Goal: Task Accomplishment & Management: Use online tool/utility

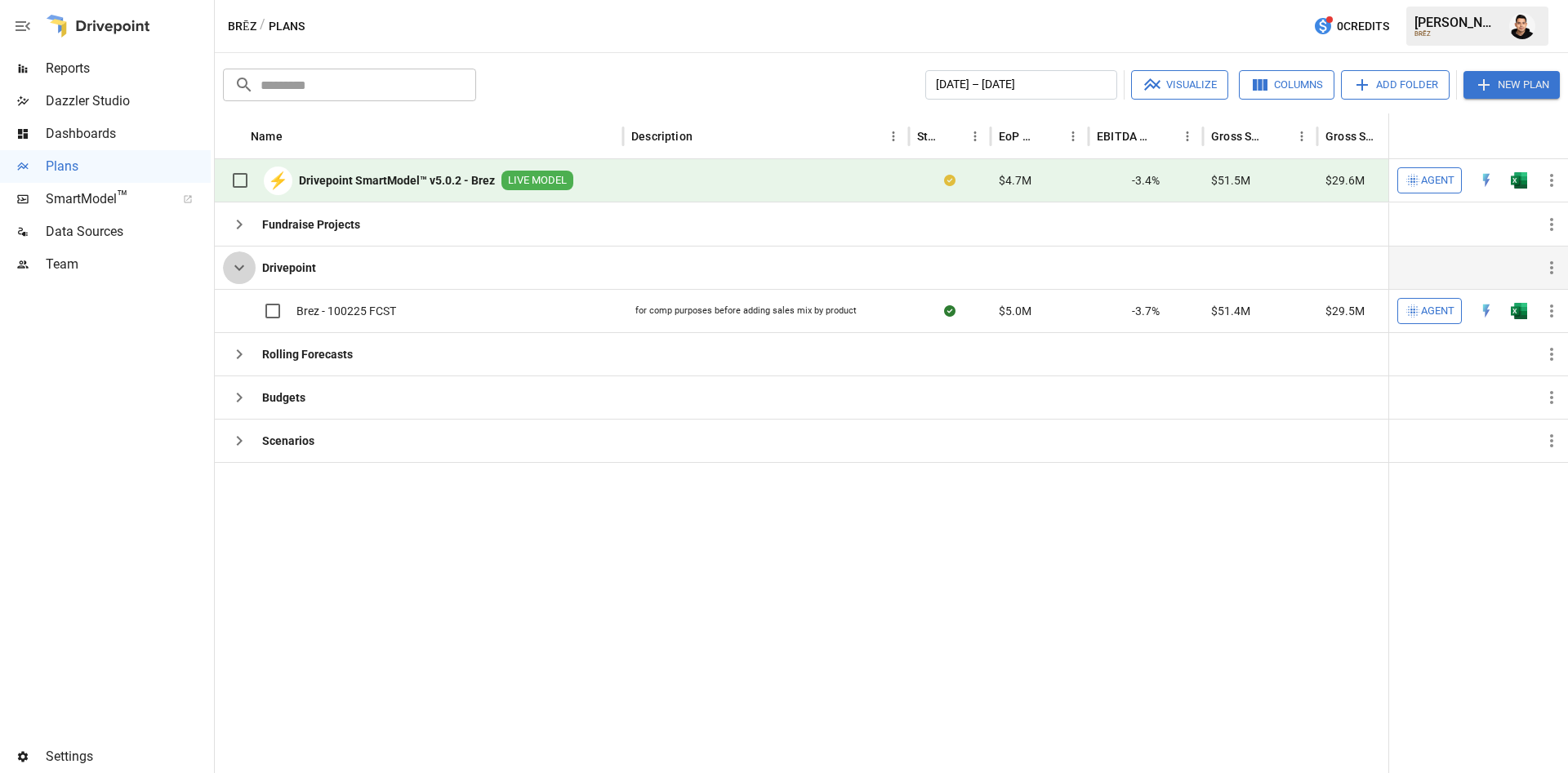
click at [243, 268] on icon "button" at bounding box center [239, 267] width 19 height 19
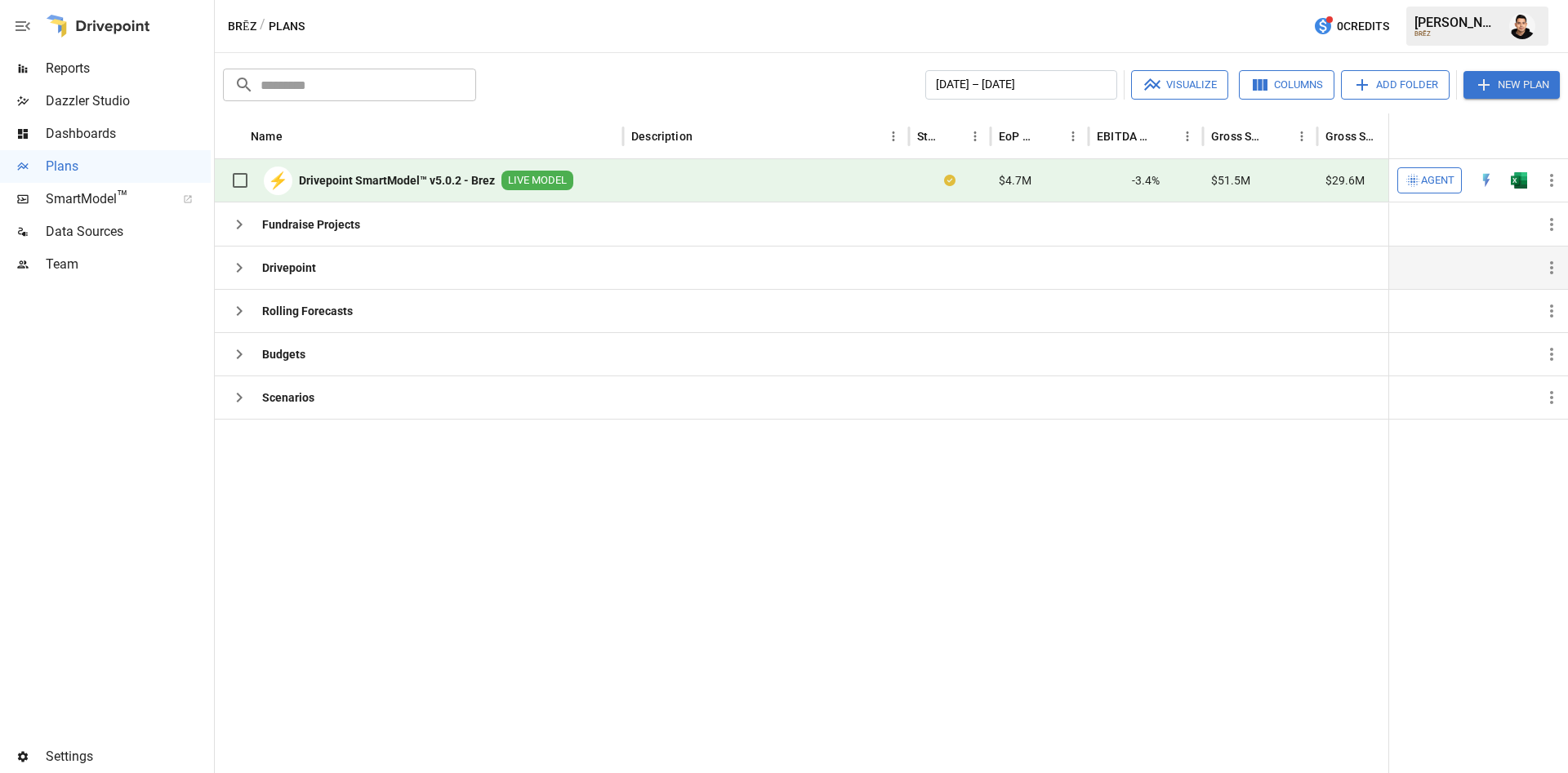
click at [1510, 80] on button "New Plan" at bounding box center [1511, 84] width 96 height 28
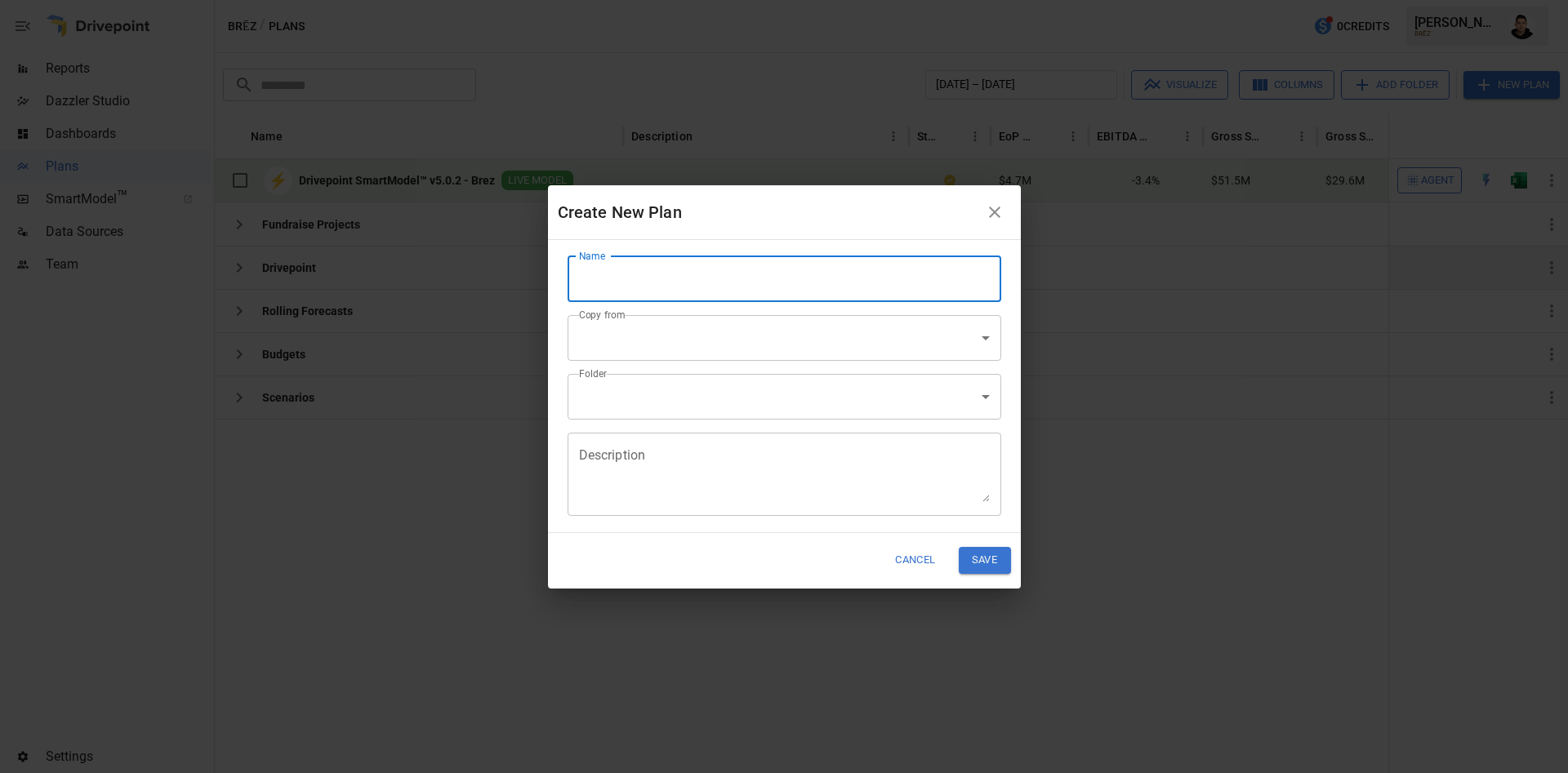
click at [795, 281] on input "Name" at bounding box center [784, 279] width 433 height 46
click at [643, 0] on body "Reports Dazzler Studio Dashboards Plans SmartModel ™ Data Sources Team Settings…" at bounding box center [784, 0] width 1568 height 0
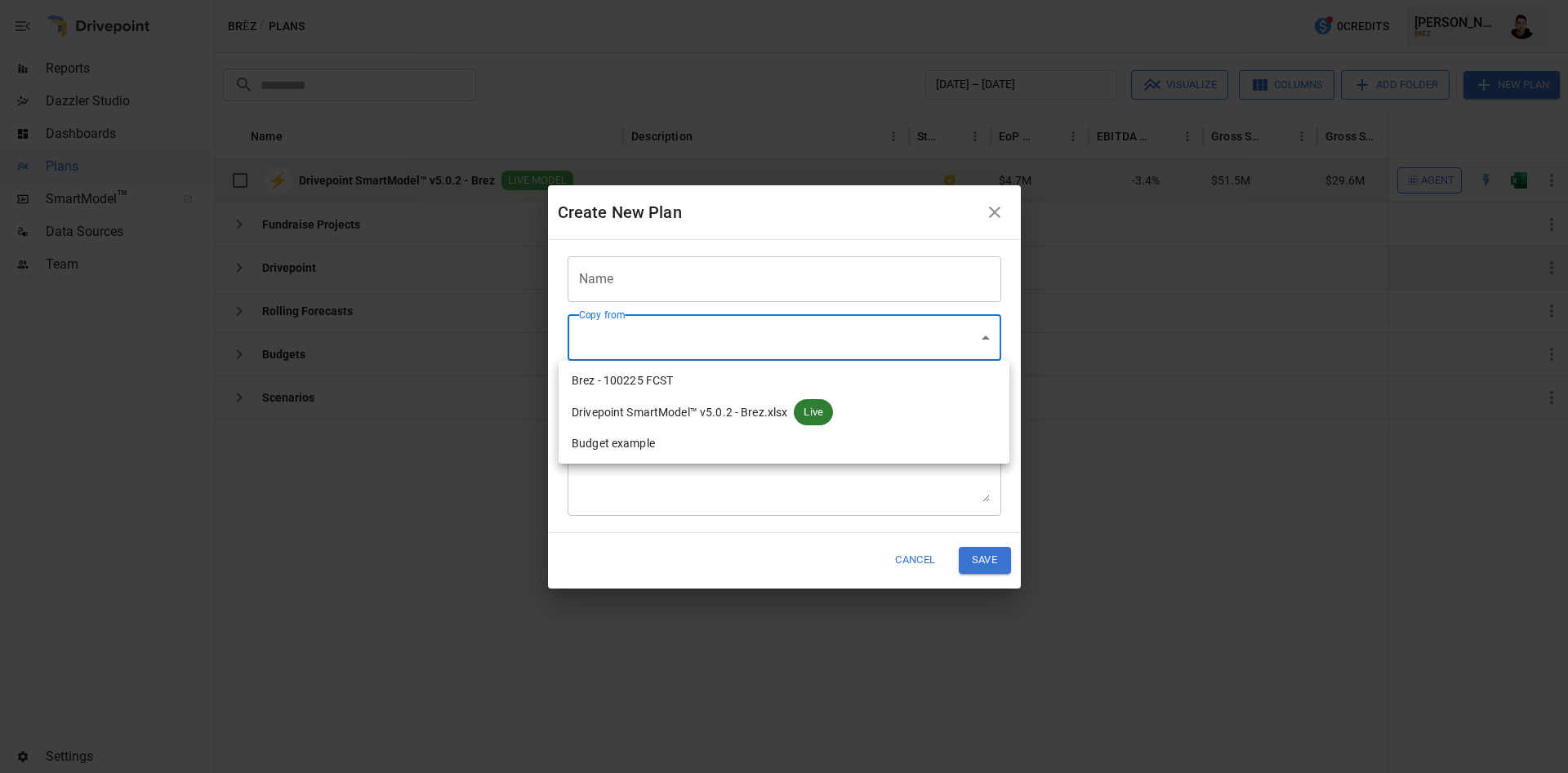
click at [729, 229] on div at bounding box center [784, 386] width 1568 height 773
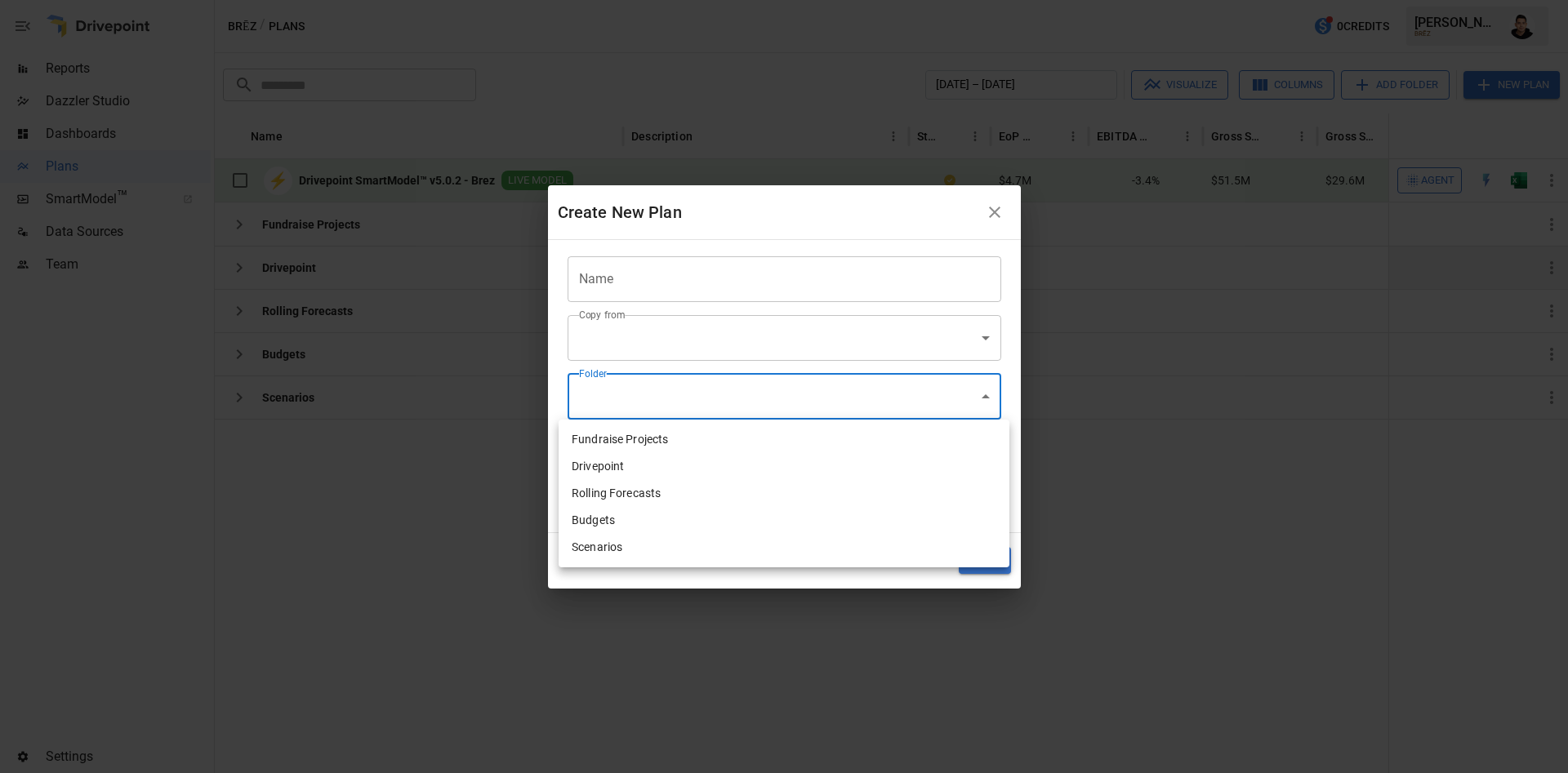
click at [707, 0] on body "Reports Dazzler Studio Dashboards Plans SmartModel ™ Data Sources Team Settings…" at bounding box center [784, 0] width 1568 height 0
click at [776, 360] on div at bounding box center [784, 386] width 1568 height 773
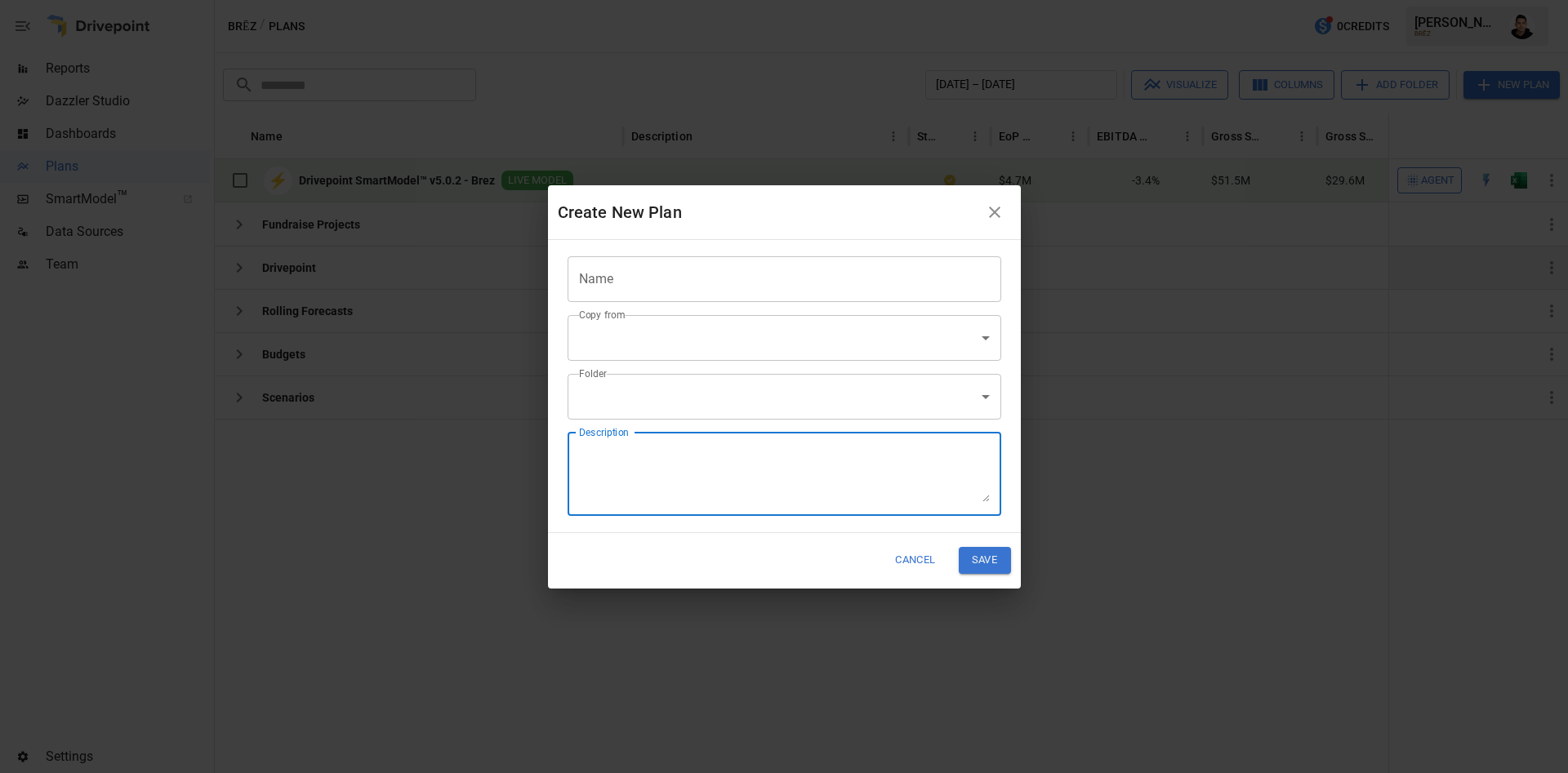
click at [617, 471] on textarea "Description" at bounding box center [784, 474] width 411 height 56
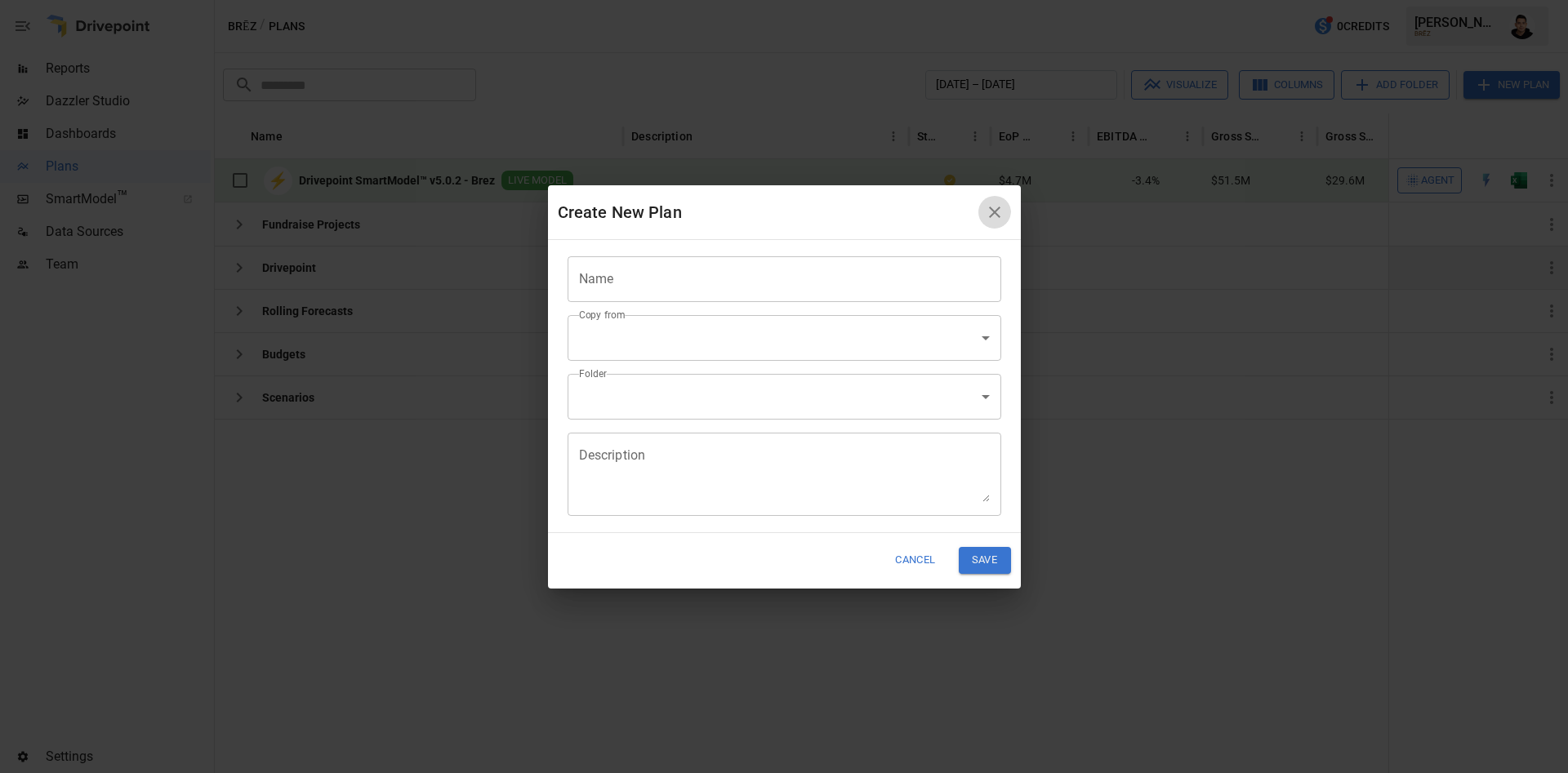
click at [999, 207] on icon "button" at bounding box center [994, 212] width 19 height 19
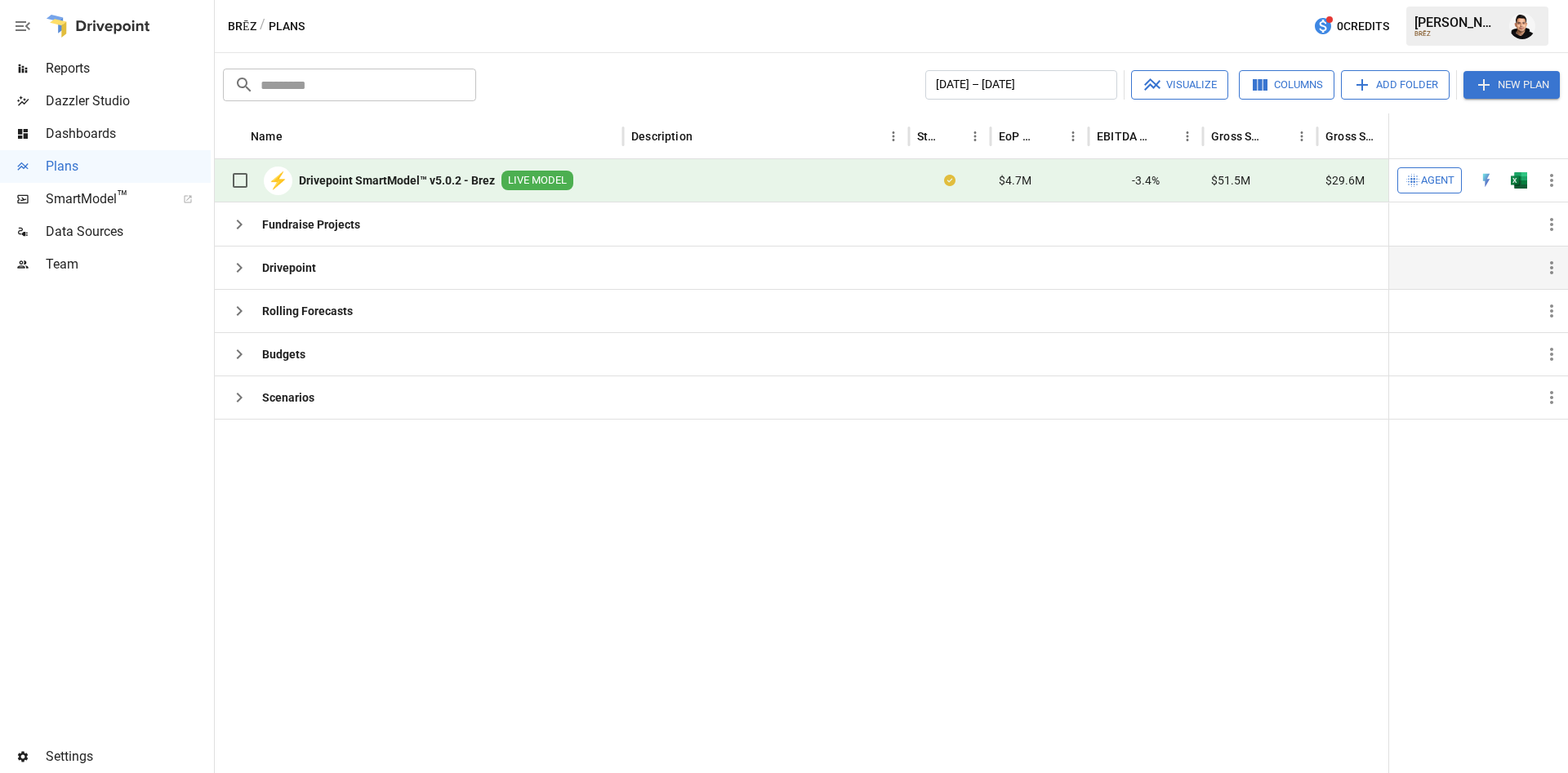
click at [1492, 76] on button "New Plan" at bounding box center [1511, 84] width 96 height 28
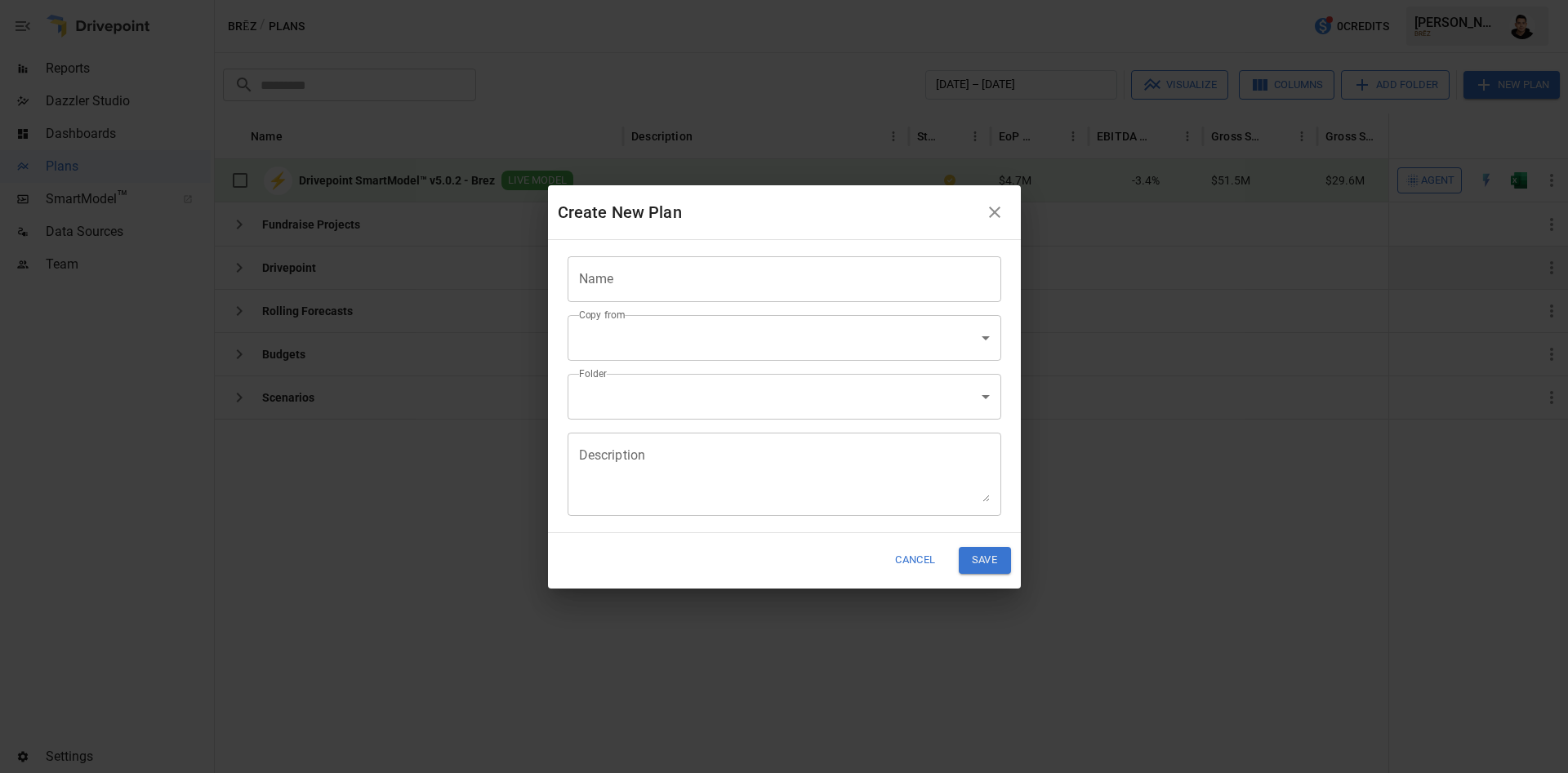
click at [832, 288] on input "Name" at bounding box center [784, 279] width 433 height 46
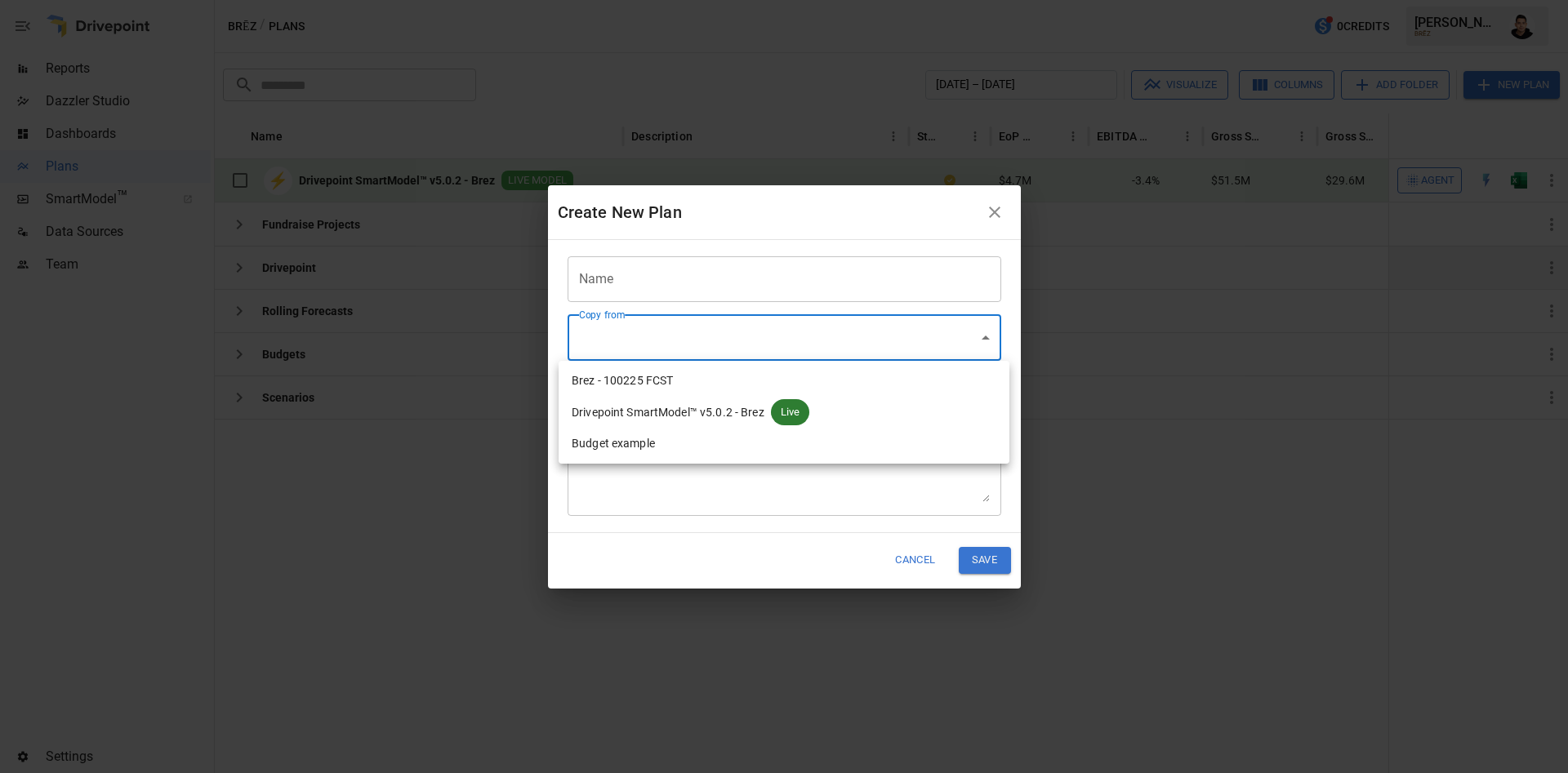
click at [644, 0] on body "Reports Dazzler Studio Dashboards Plans SmartModel ™ Data Sources Team Settings…" at bounding box center [784, 0] width 1568 height 0
click at [718, 241] on div at bounding box center [784, 386] width 1568 height 773
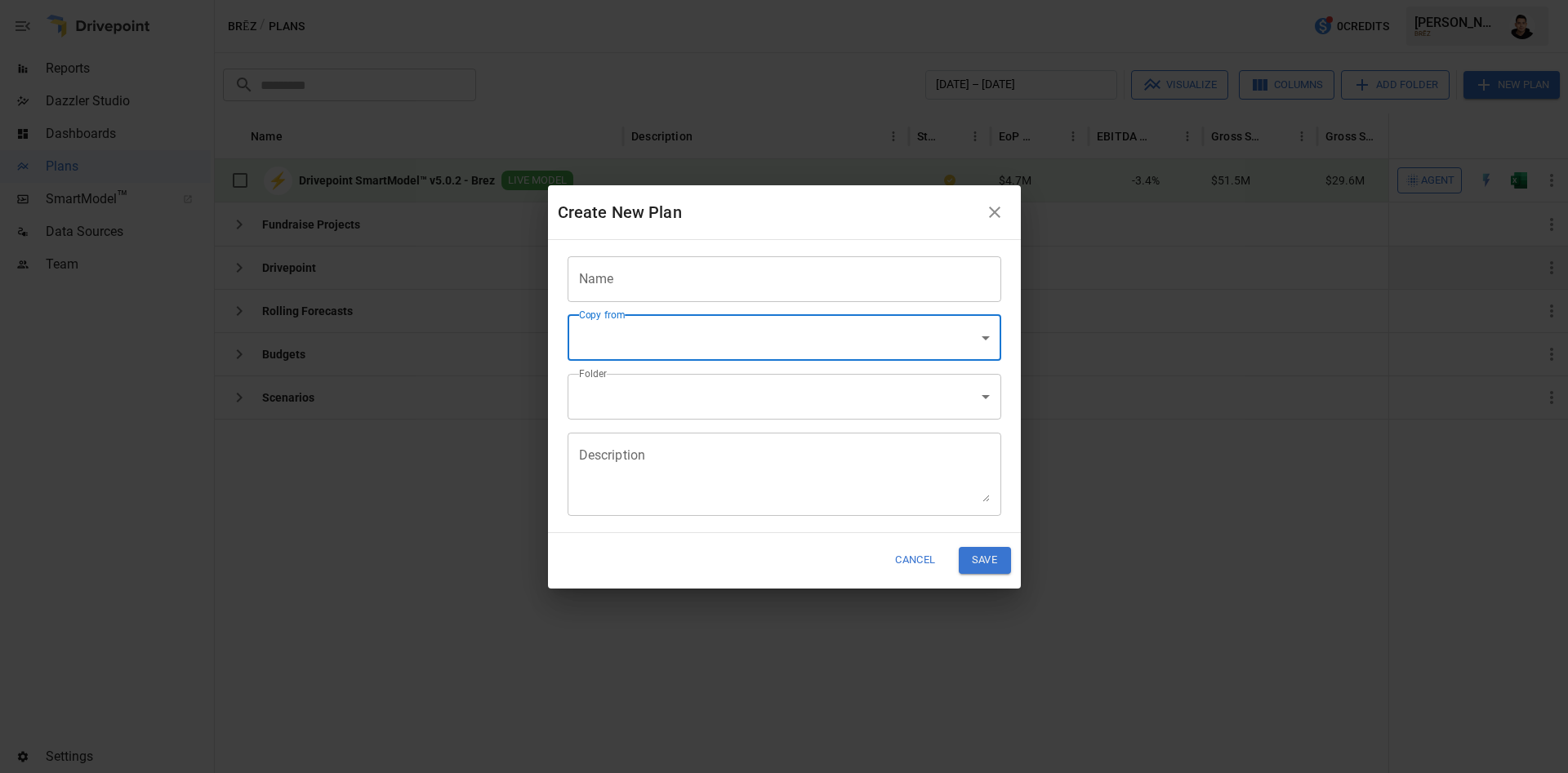
click at [998, 213] on icon "button" at bounding box center [994, 212] width 19 height 19
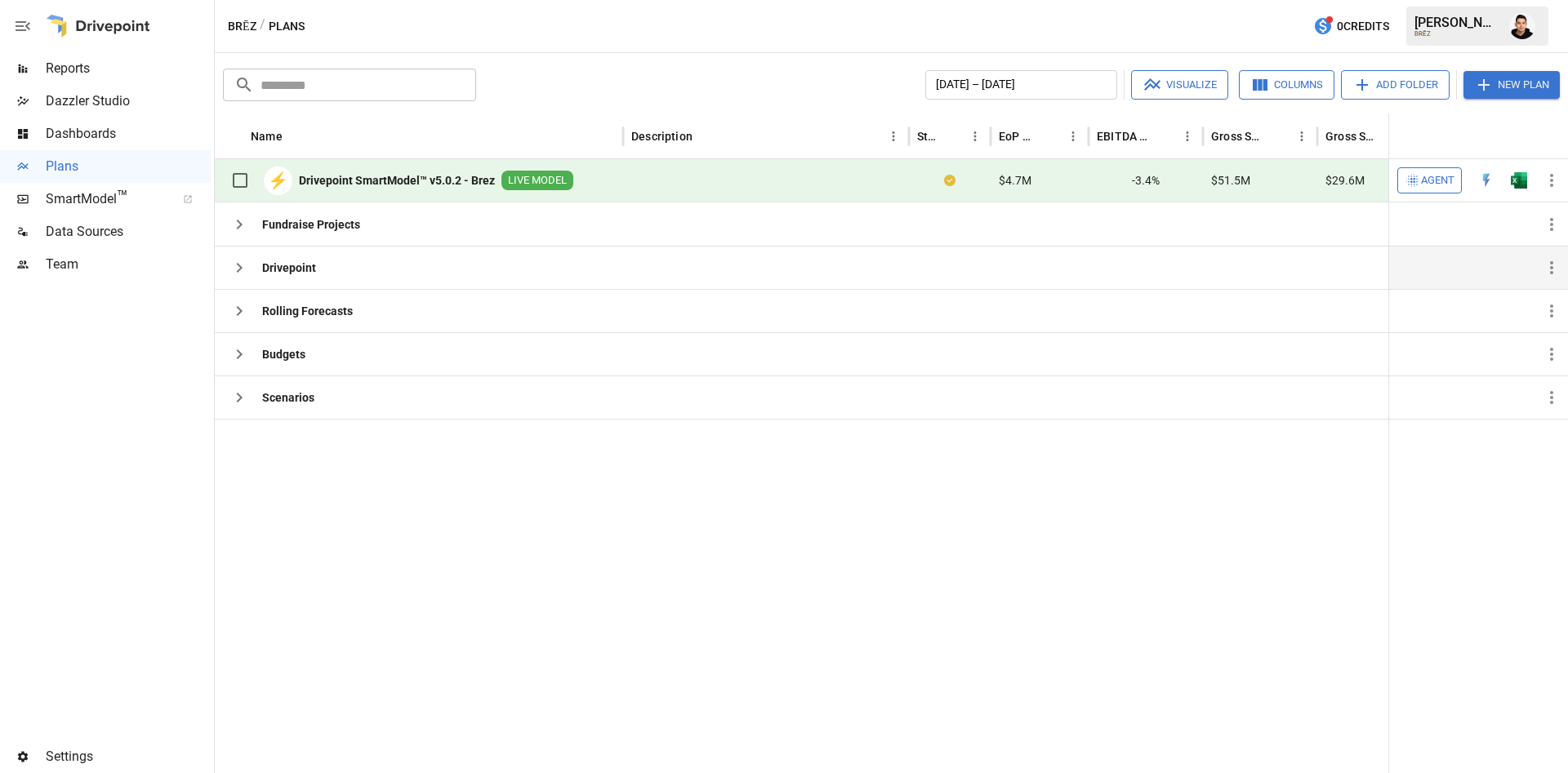
drag, startPoint x: 235, startPoint y: 276, endPoint x: 235, endPoint y: 285, distance: 9.0
click at [235, 285] on div "Drivepoint" at bounding box center [269, 267] width 93 height 43
click at [244, 272] on icon "button" at bounding box center [239, 267] width 19 height 19
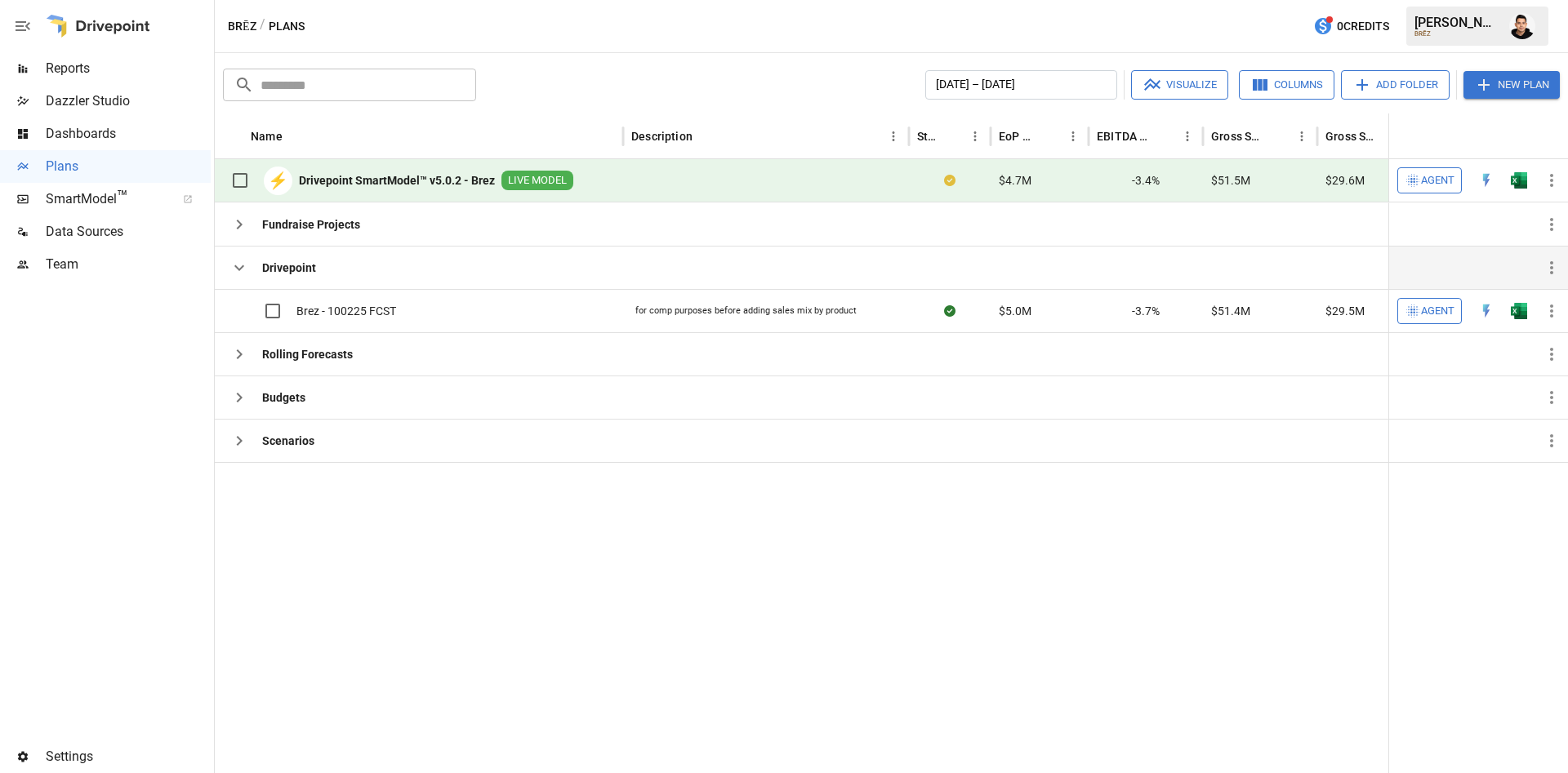
click at [231, 268] on icon "button" at bounding box center [239, 267] width 19 height 19
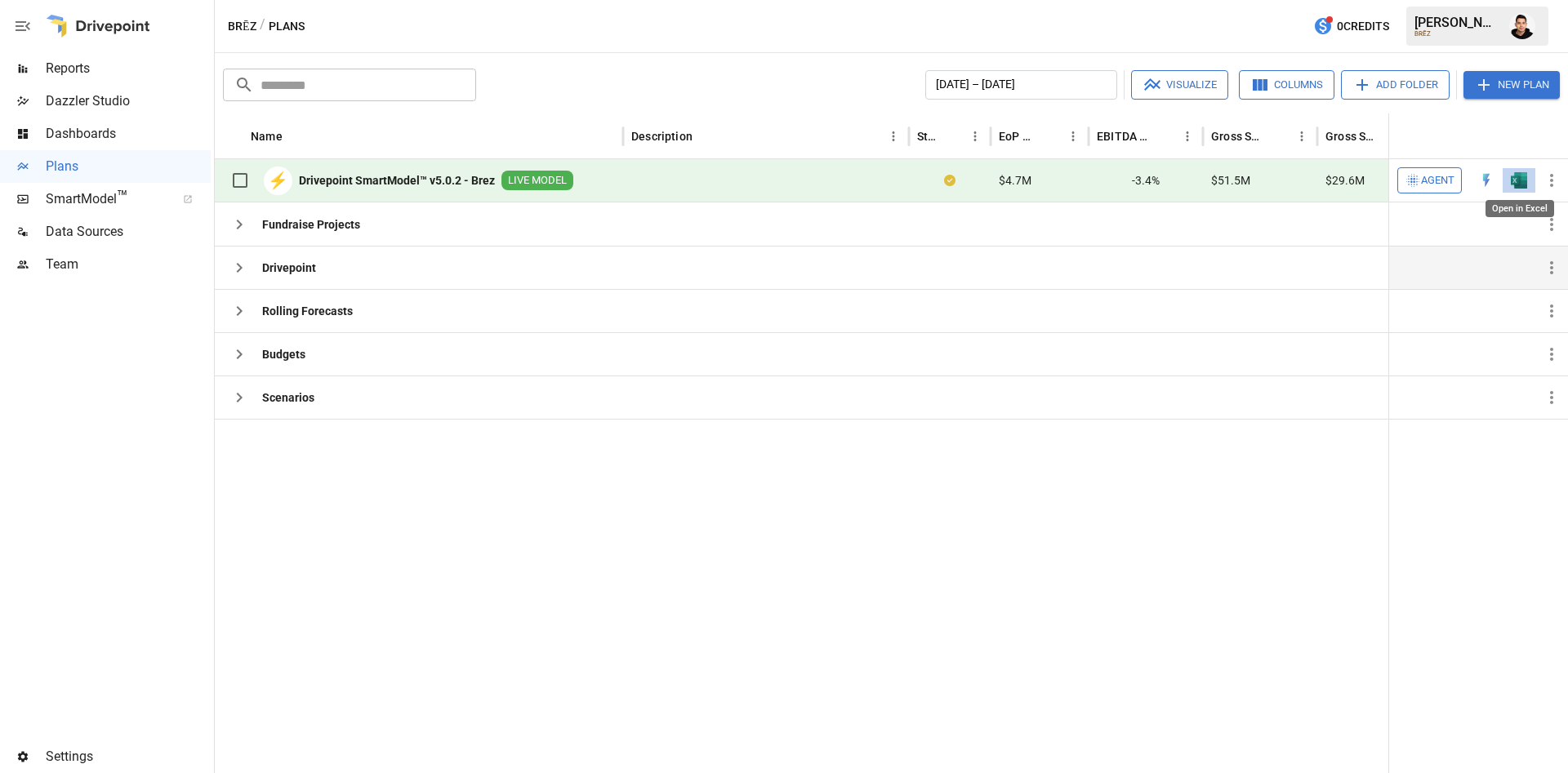
click at [1517, 194] on div "Open in Excel" at bounding box center [1520, 203] width 72 height 30
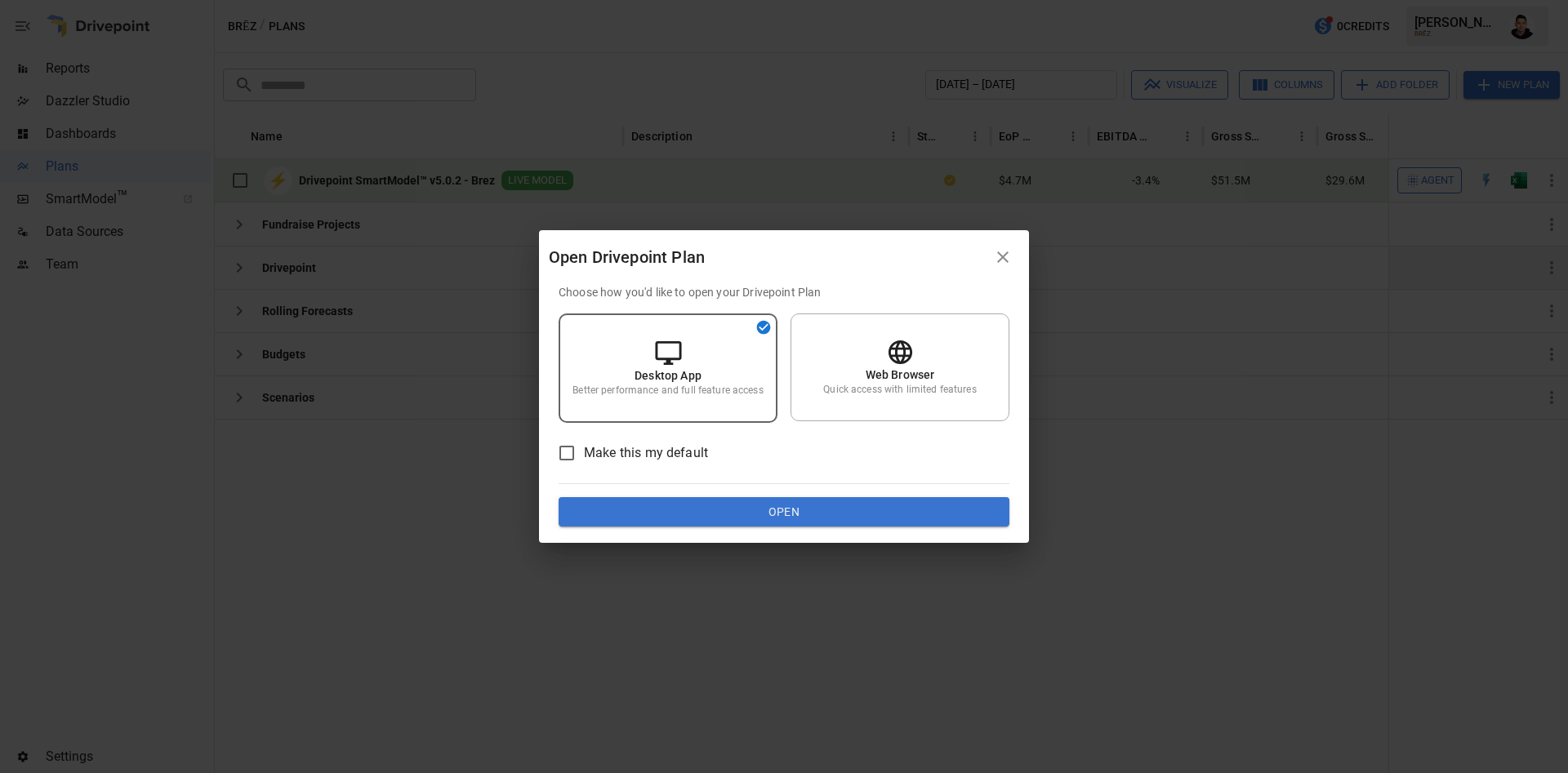
click at [774, 502] on button "Open" at bounding box center [783, 511] width 451 height 29
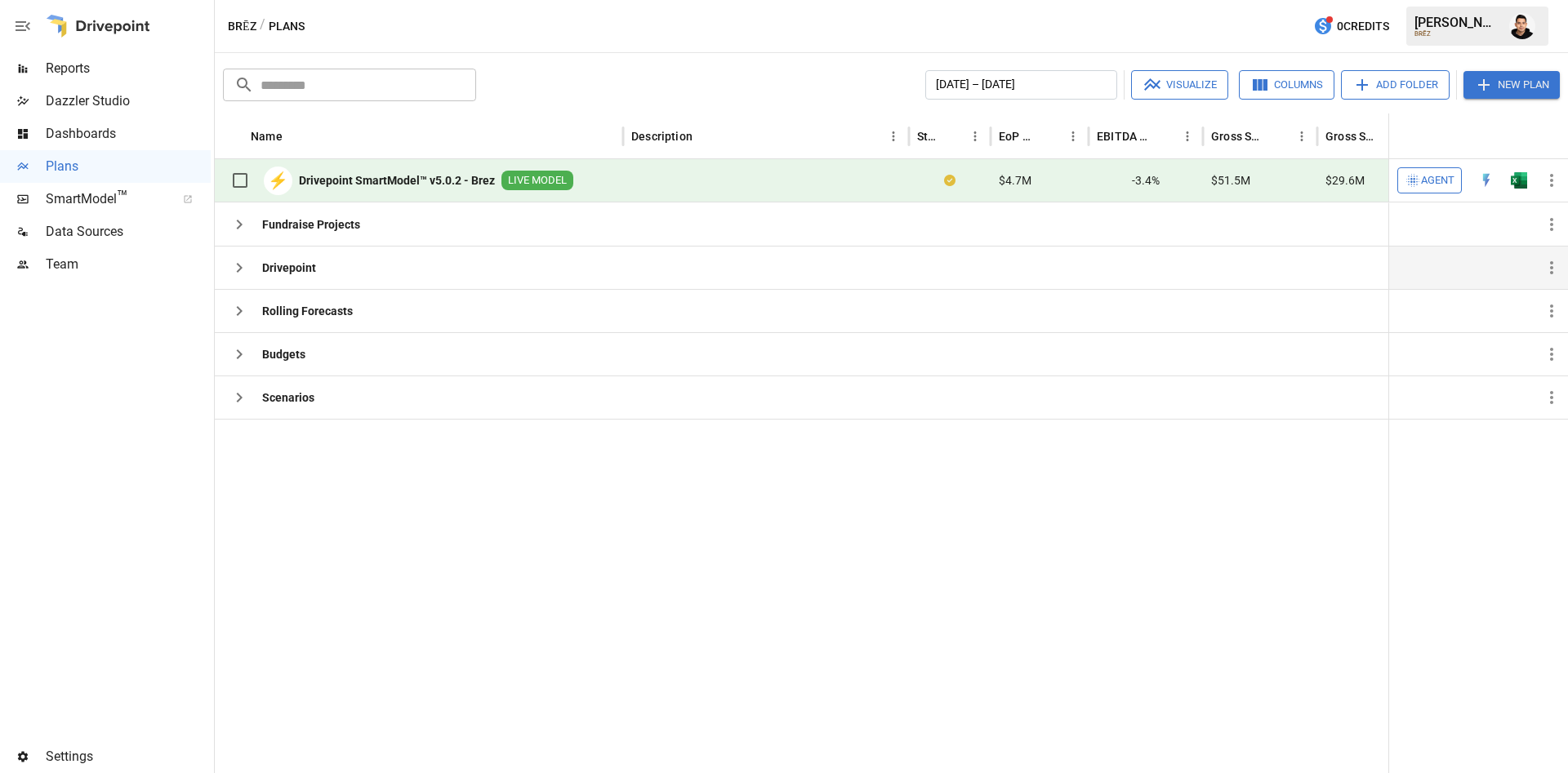
click at [1528, 32] on img "Francisco Sanchez" at bounding box center [1521, 25] width 26 height 26
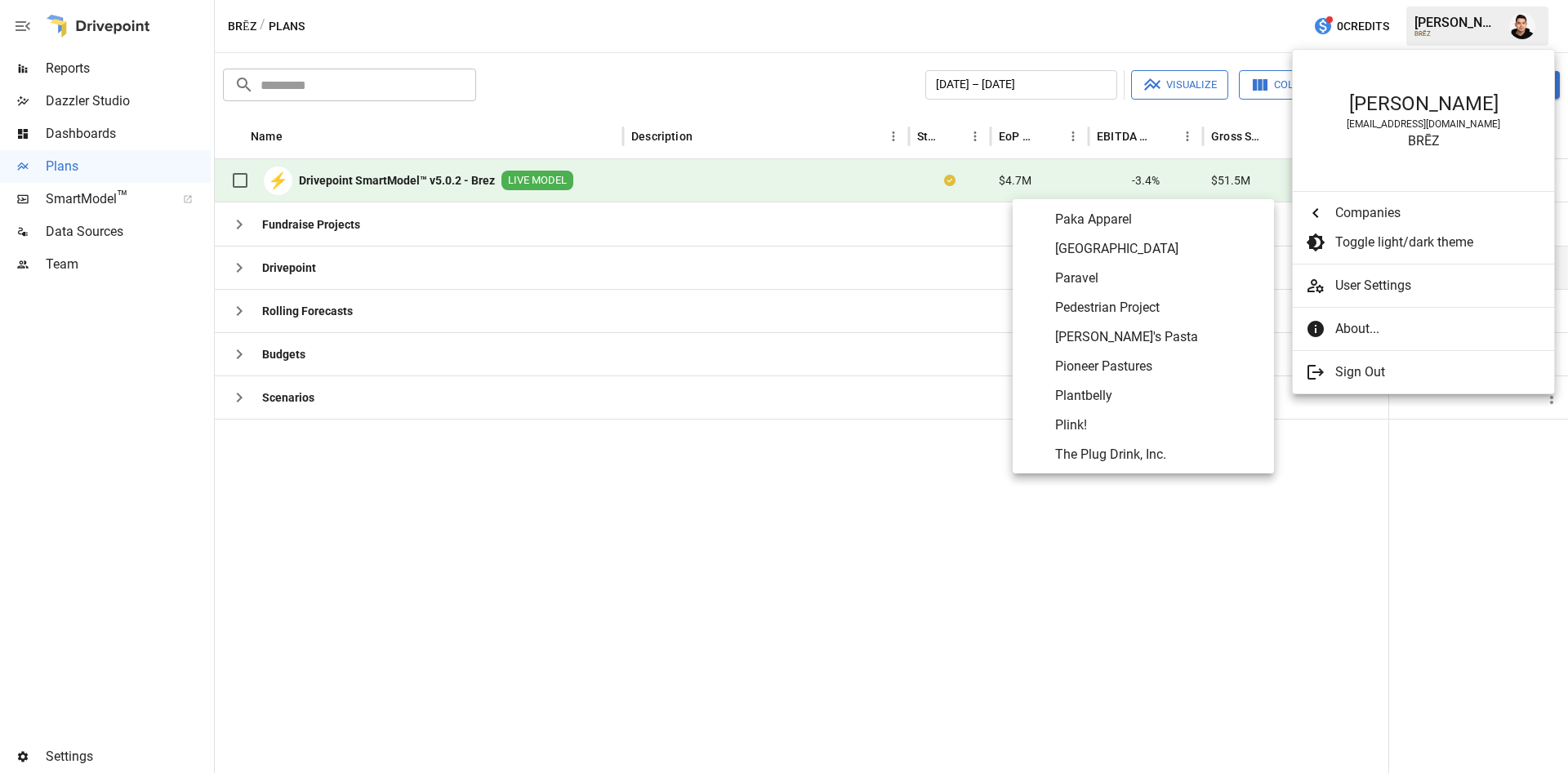
scroll to position [6416, 0]
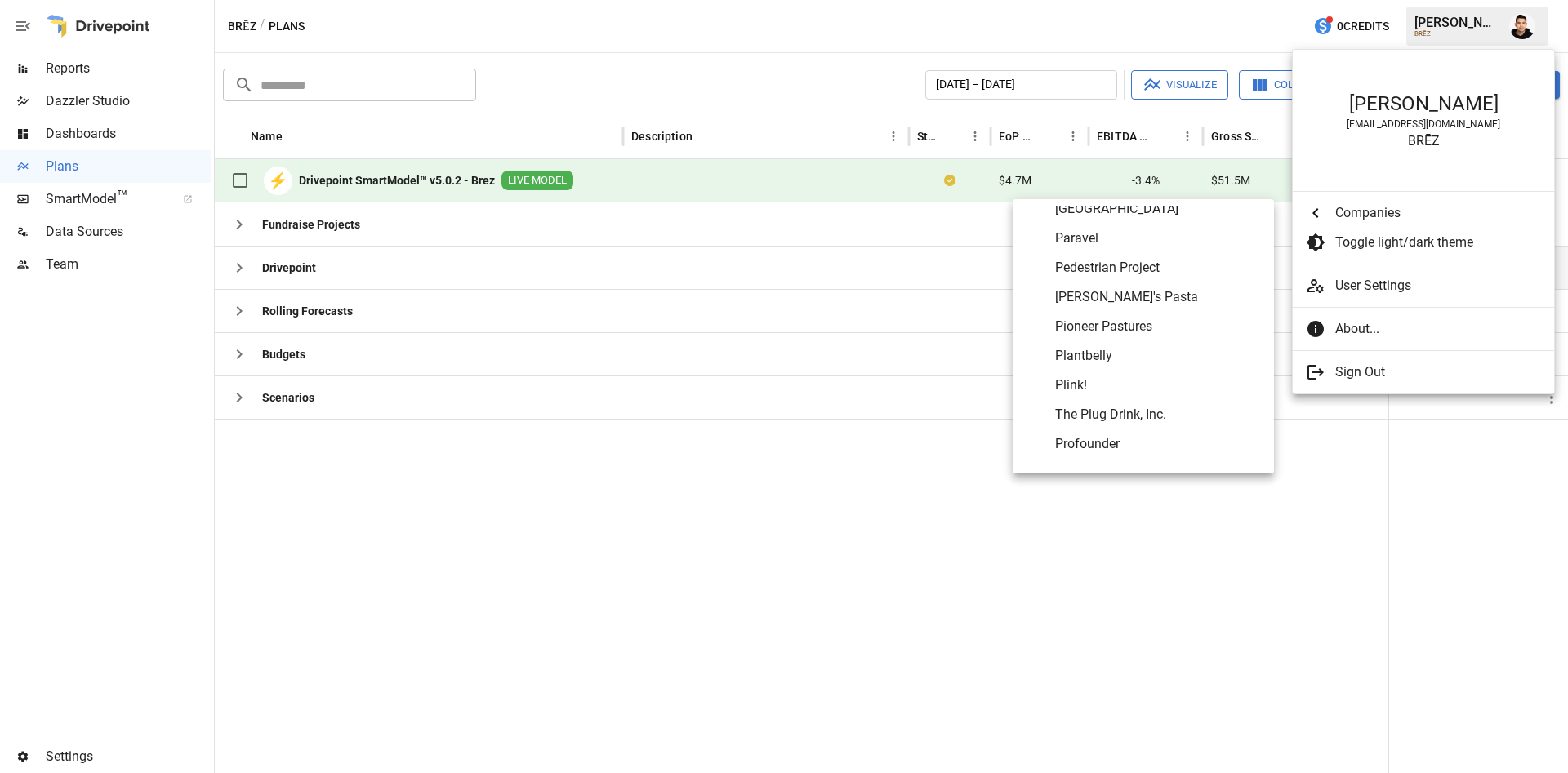
click at [1141, 324] on span "Pioneer Pastures" at bounding box center [1158, 326] width 205 height 19
